Goal: Unclear: Browse casually

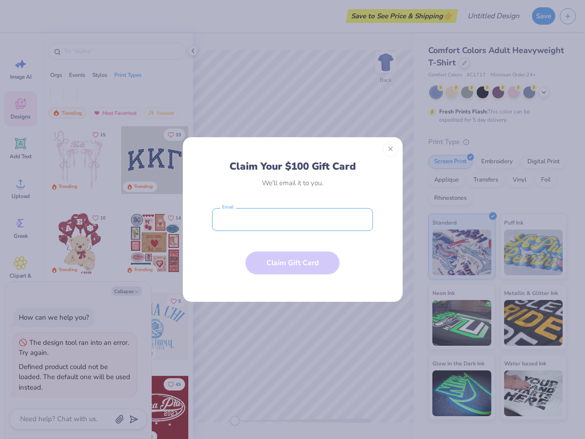
type textarea "x"
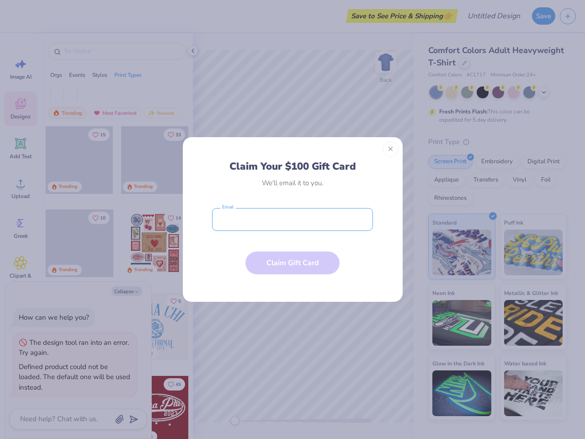
click at [293, 219] on input "email" at bounding box center [292, 219] width 161 height 23
click at [391, 149] on button "Close" at bounding box center [391, 149] width 16 height 16
